Goal: Navigation & Orientation: Find specific page/section

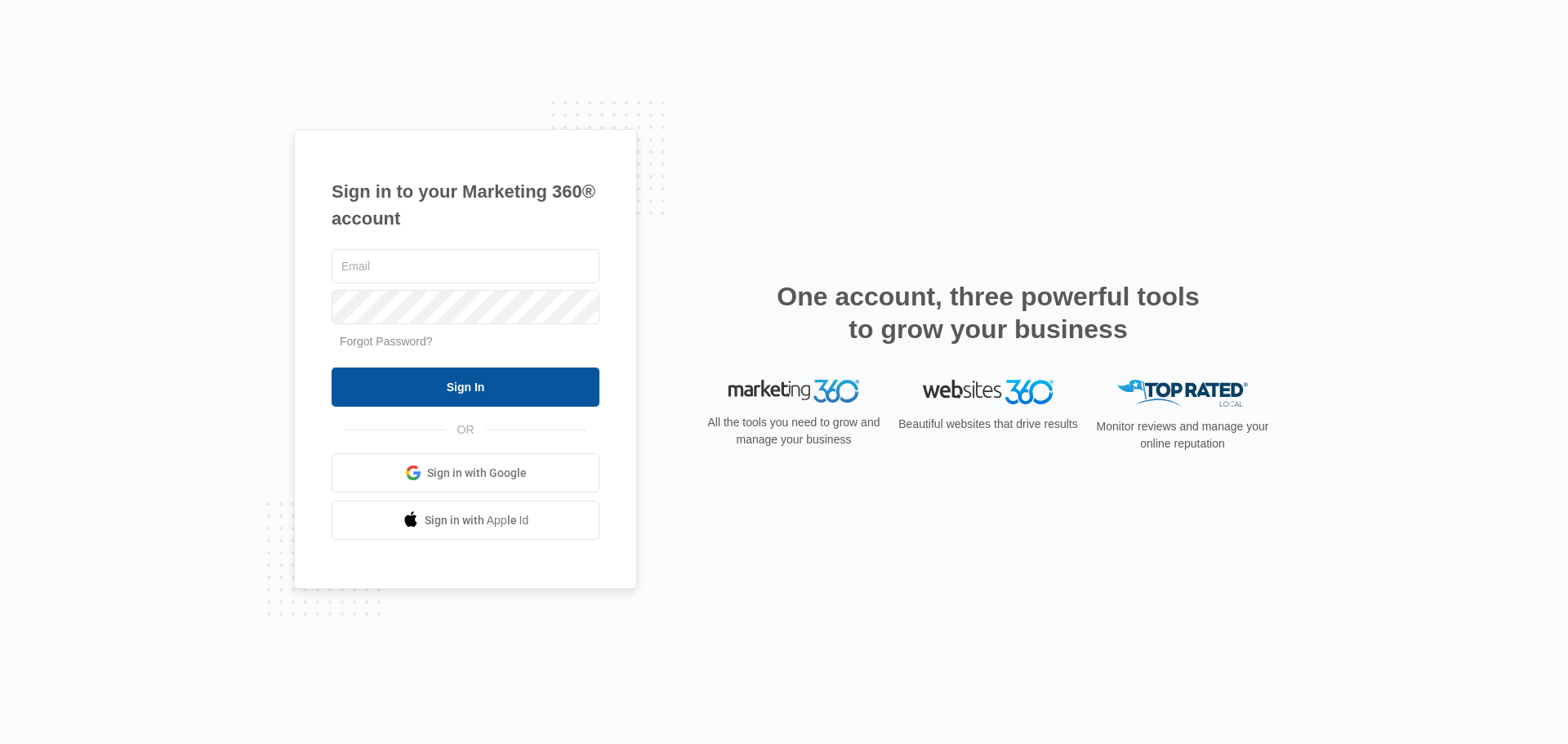
type input "[PERSON_NAME][EMAIL_ADDRESS][DOMAIN_NAME]"
click at [482, 378] on input "Sign In" at bounding box center [465, 388] width 268 height 40
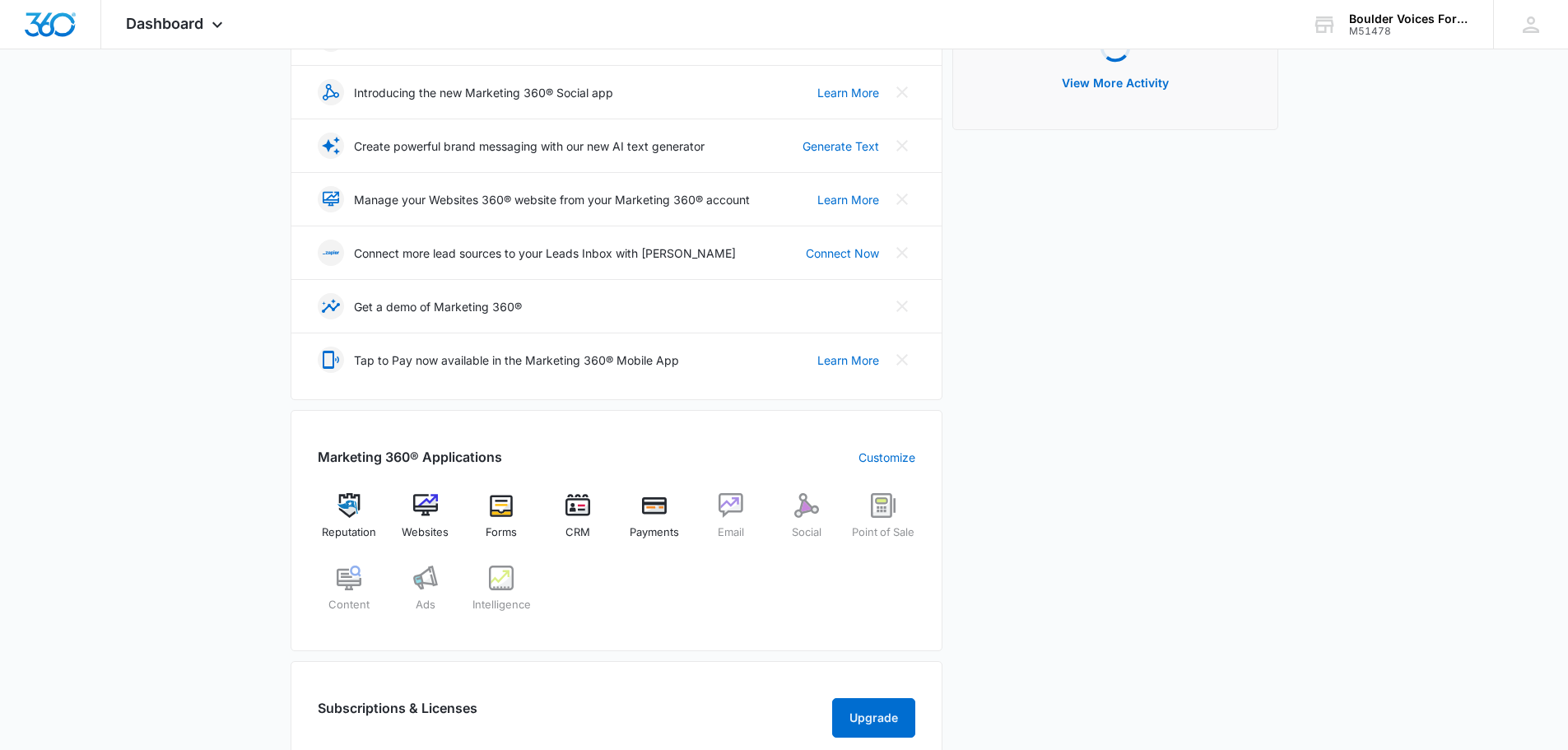
scroll to position [329, 0]
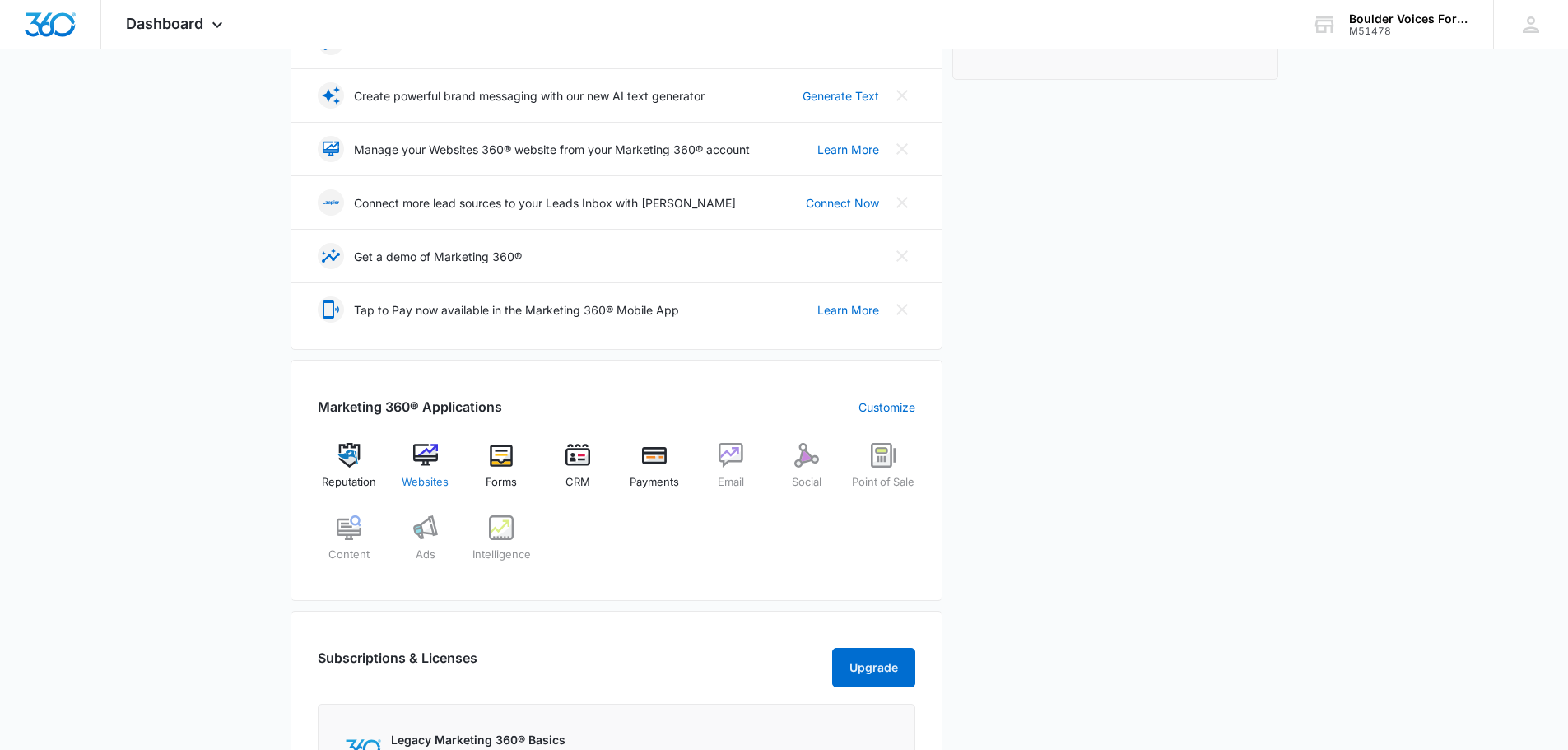
click at [438, 481] on span "Websites" at bounding box center [425, 482] width 47 height 16
